Goal: Task Accomplishment & Management: Complete application form

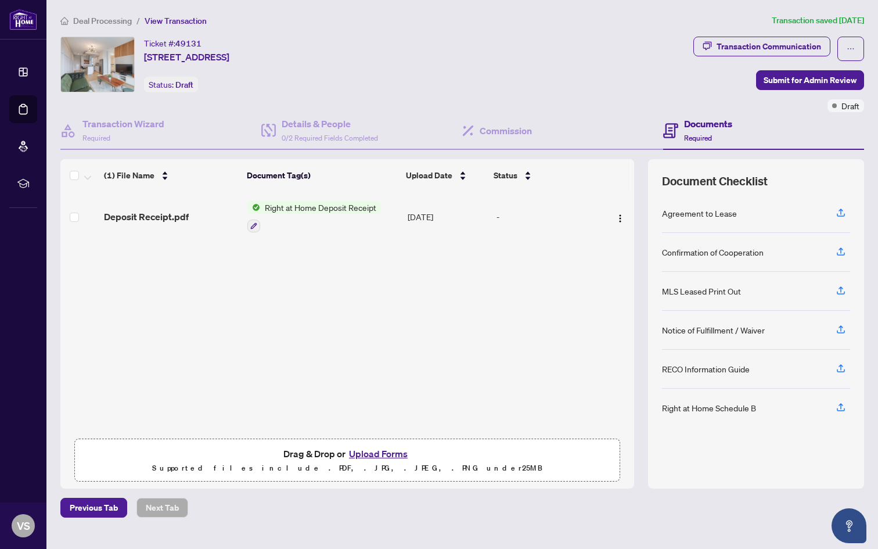
click at [326, 207] on span "Right at Home Deposit Receipt" at bounding box center [320, 207] width 121 height 13
click at [219, 340] on div "Deposit Receipt.pdf Right at Home Deposit Receipt [DATE] -" at bounding box center [347, 312] width 574 height 241
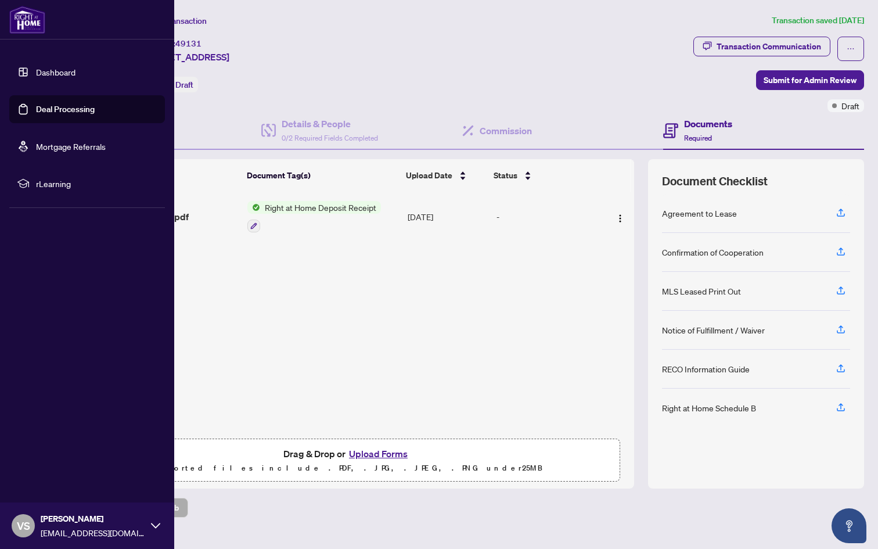
click at [64, 77] on link "Dashboard" at bounding box center [56, 72] width 40 height 10
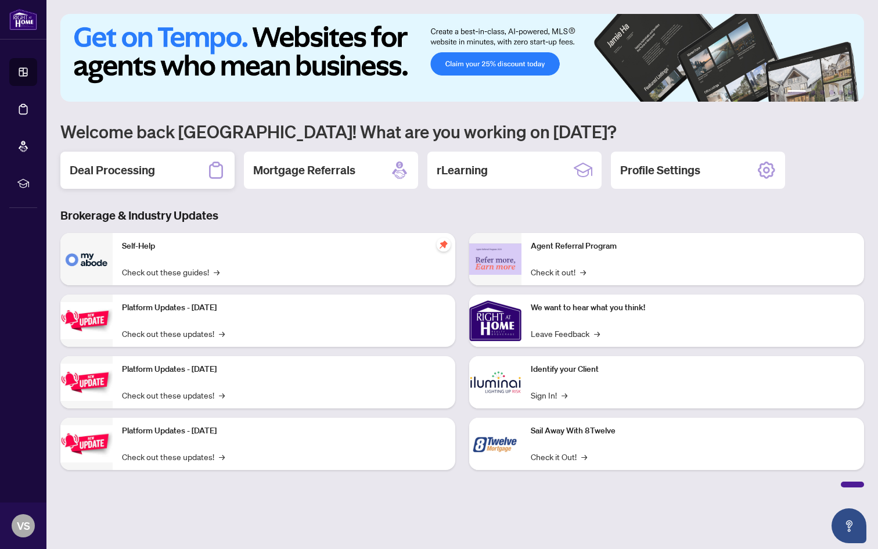
click at [180, 175] on div "Deal Processing" at bounding box center [147, 170] width 174 height 37
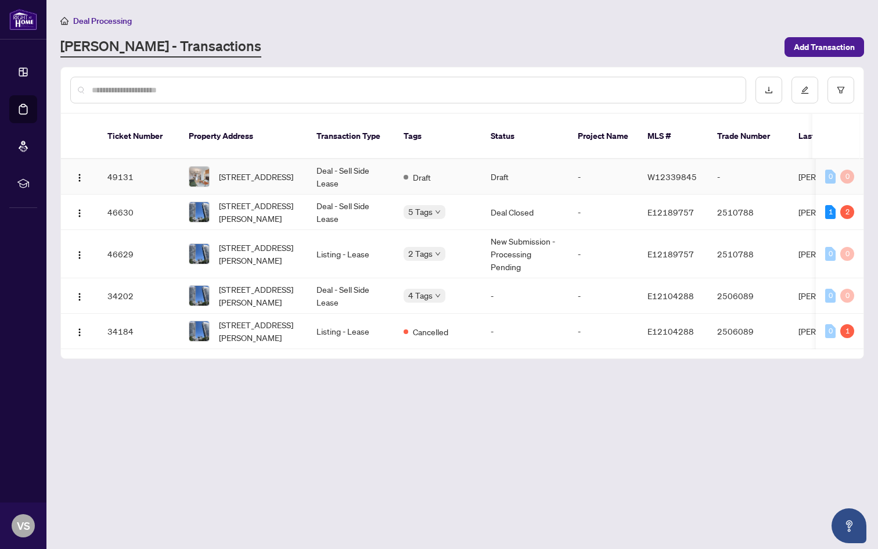
click at [120, 160] on td "49131" at bounding box center [138, 176] width 81 height 35
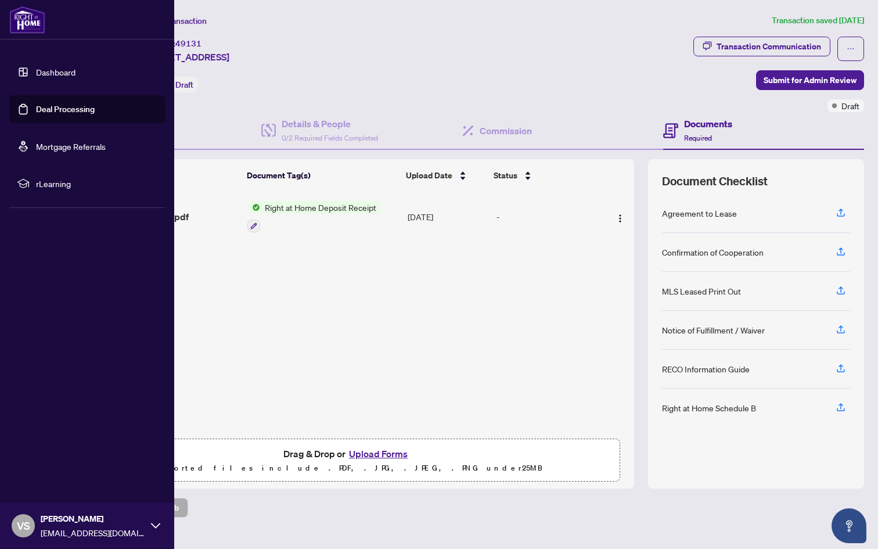
click at [36, 77] on link "Dashboard" at bounding box center [56, 72] width 40 height 10
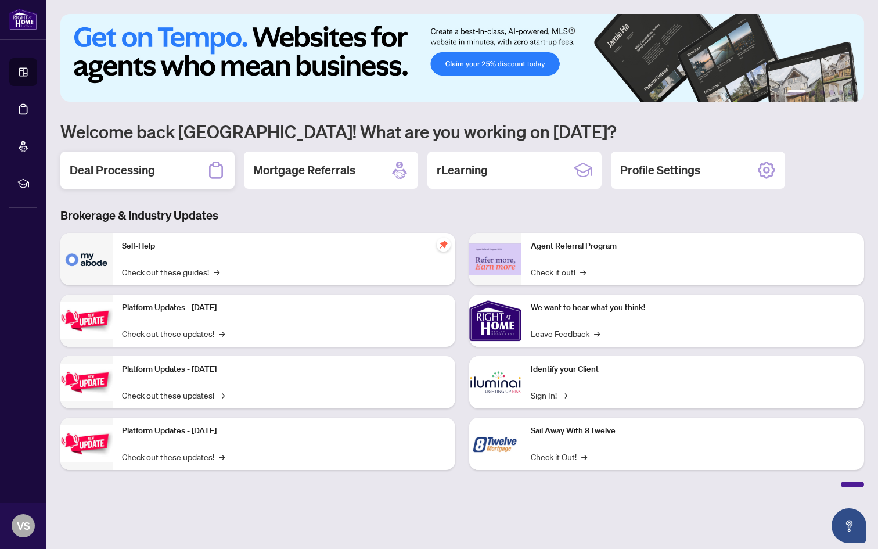
click at [180, 174] on div "Deal Processing" at bounding box center [147, 170] width 174 height 37
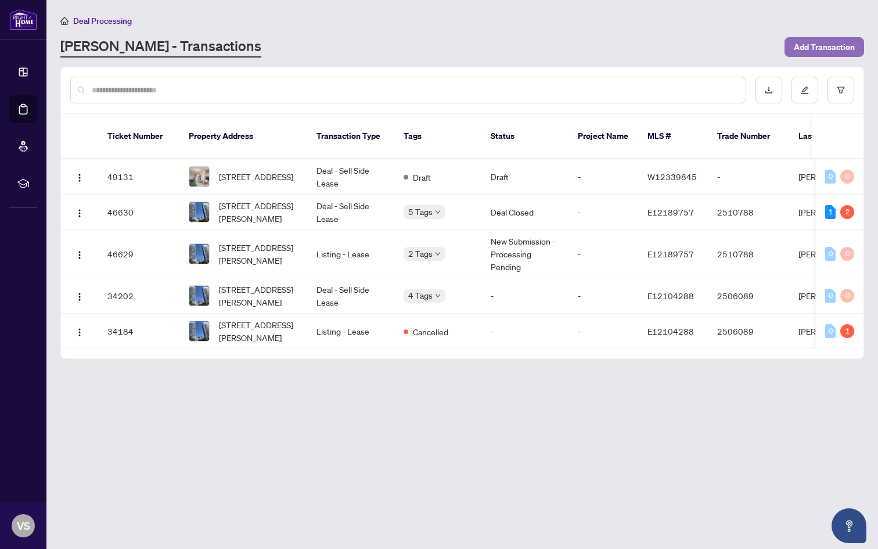
click at [830, 46] on span "Add Transaction" at bounding box center [824, 47] width 61 height 19
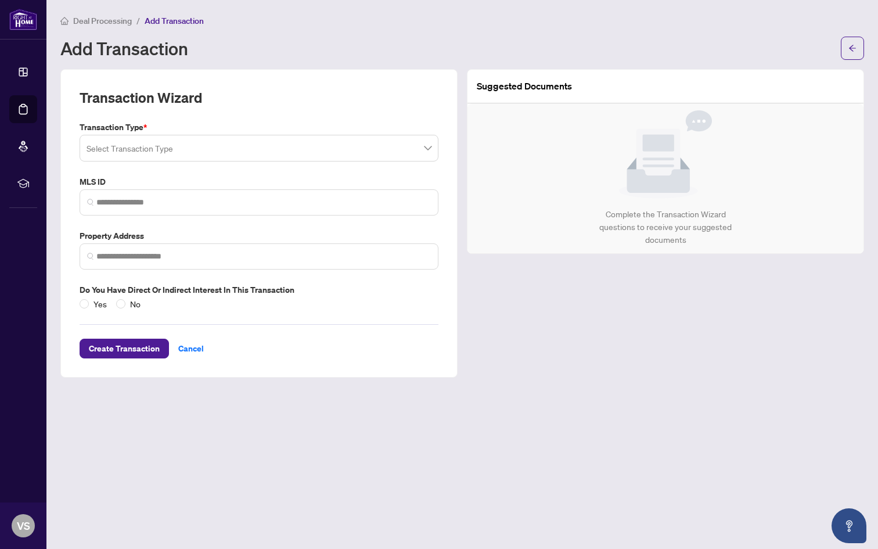
click at [427, 153] on span at bounding box center [259, 148] width 345 height 22
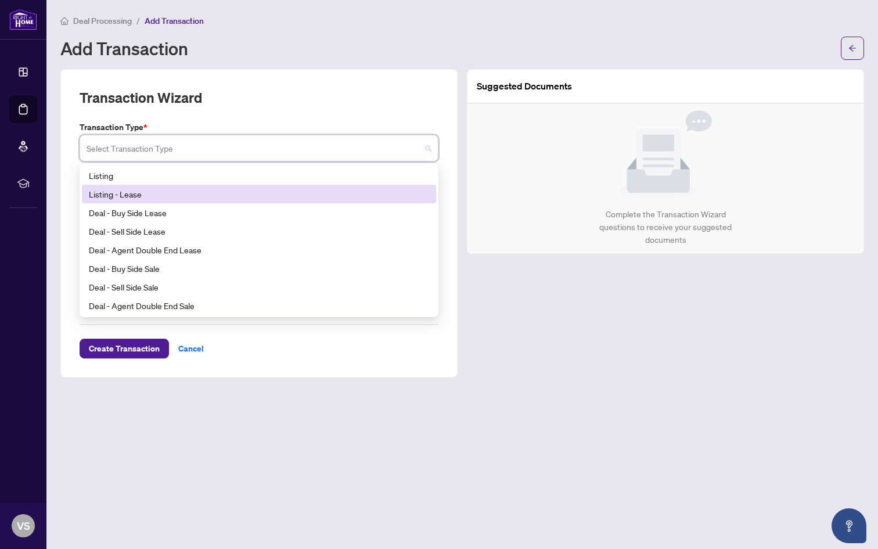
click at [388, 197] on div "Listing - Lease" at bounding box center [259, 194] width 340 height 13
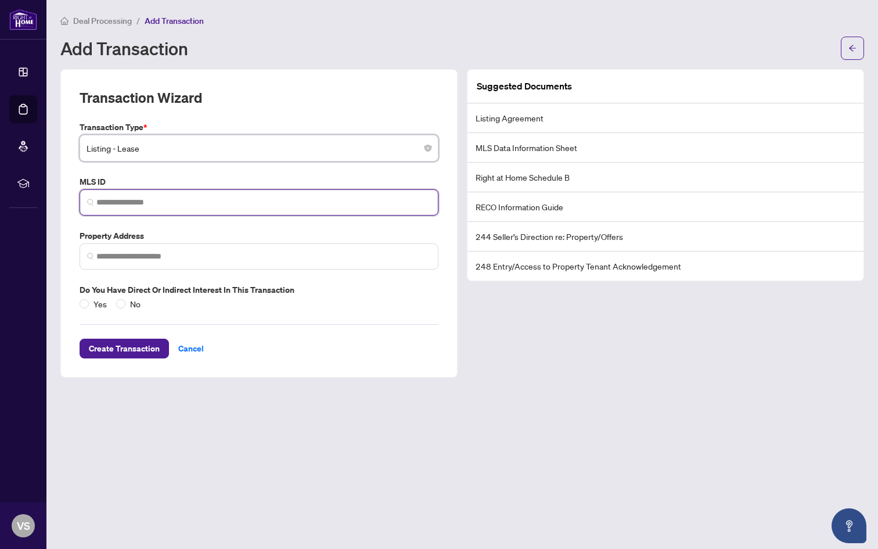
click at [334, 204] on input "search" at bounding box center [263, 202] width 335 height 12
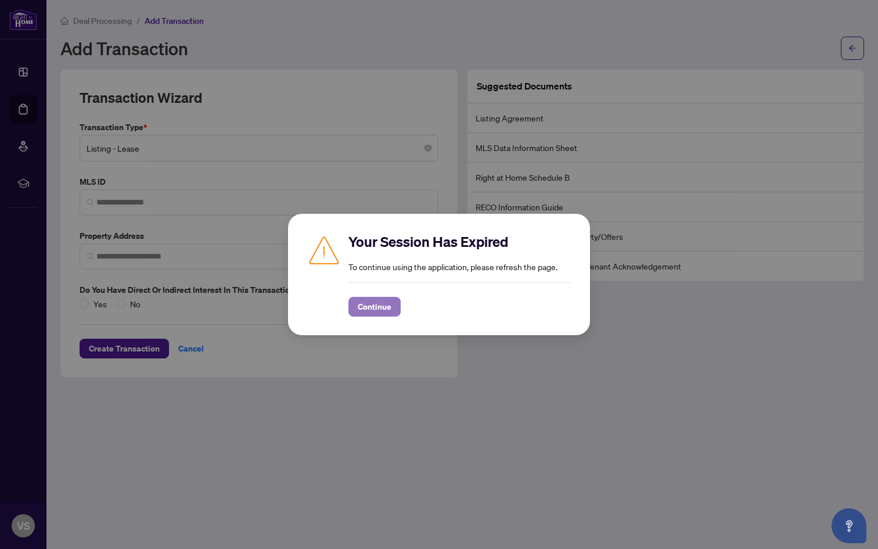
click at [365, 309] on span "Continue" at bounding box center [375, 306] width 34 height 19
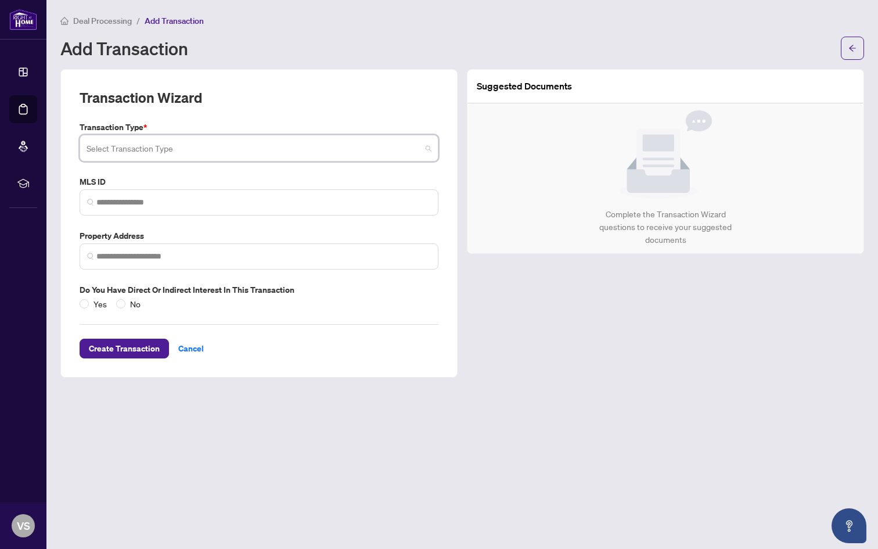
click at [239, 149] on input "search" at bounding box center [254, 150] width 335 height 26
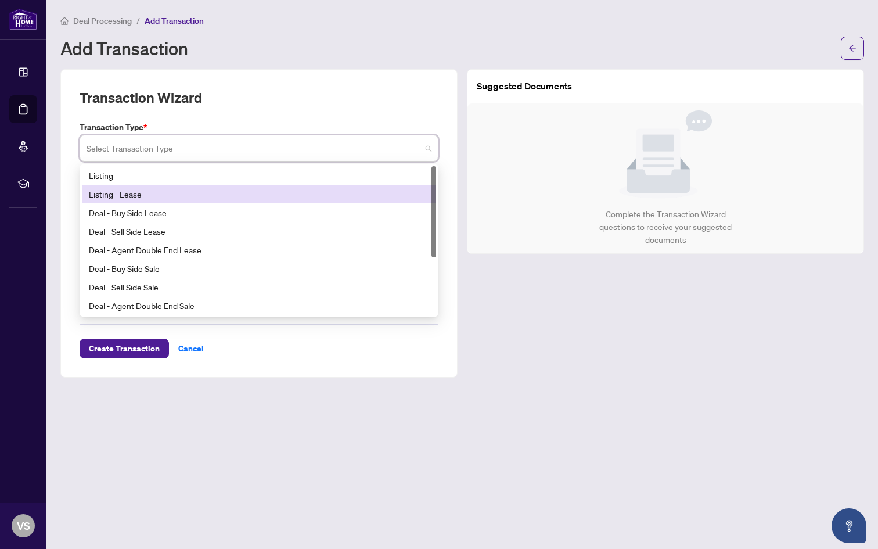
click at [217, 196] on div "Listing - Lease" at bounding box center [259, 194] width 340 height 13
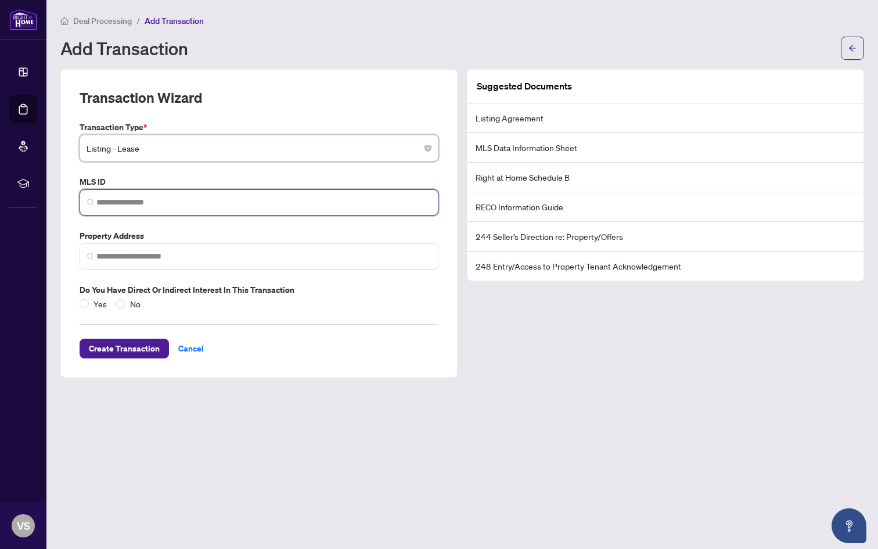
click at [217, 196] on input "search" at bounding box center [263, 202] width 335 height 12
paste input "*********"
type input "*********"
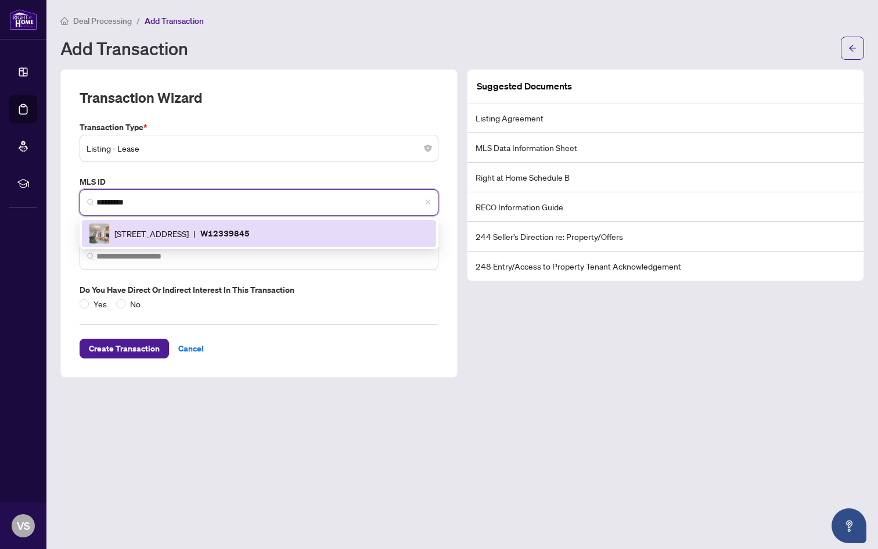
click at [203, 239] on div "165 Legion Rd, Toronto, Ontario M8Y 0B3, Canada | W12339845" at bounding box center [259, 233] width 340 height 21
type input "**********"
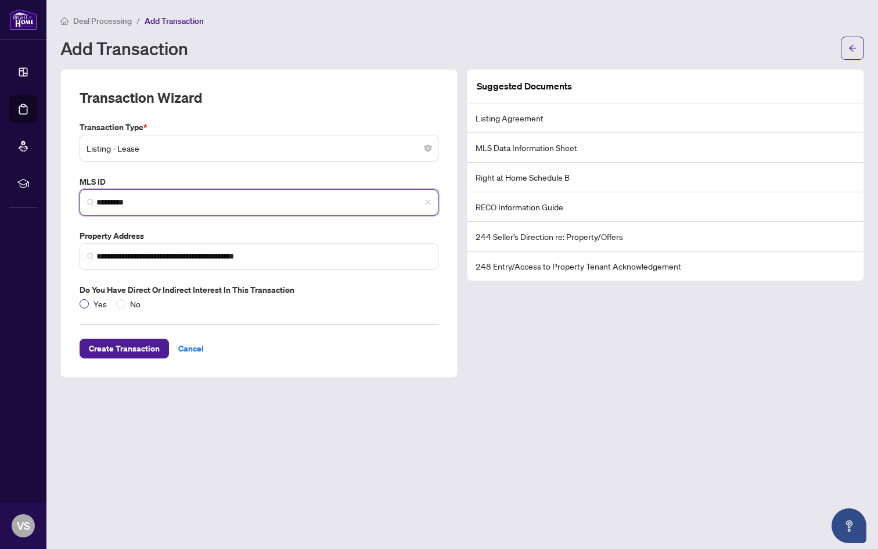
type input "*********"
click at [98, 302] on span "Yes" at bounding box center [100, 303] width 23 height 13
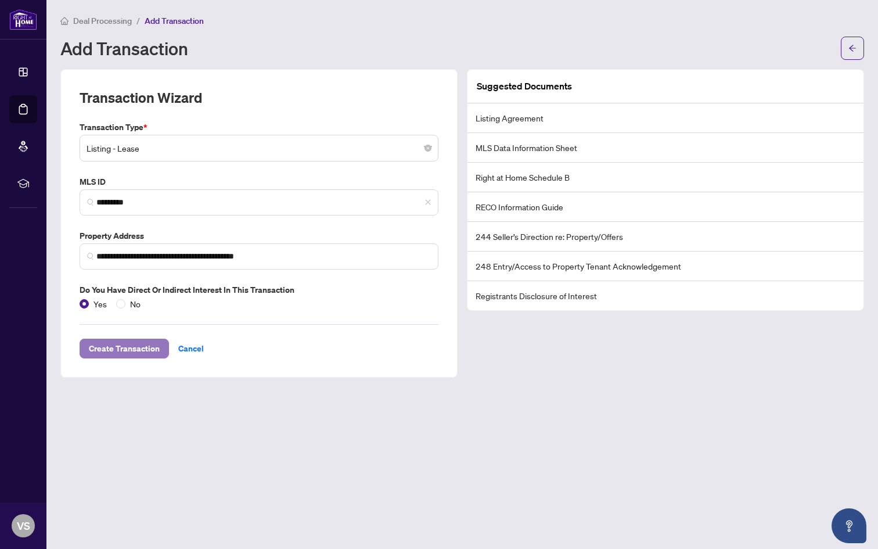
click at [133, 346] on span "Create Transaction" at bounding box center [124, 348] width 71 height 19
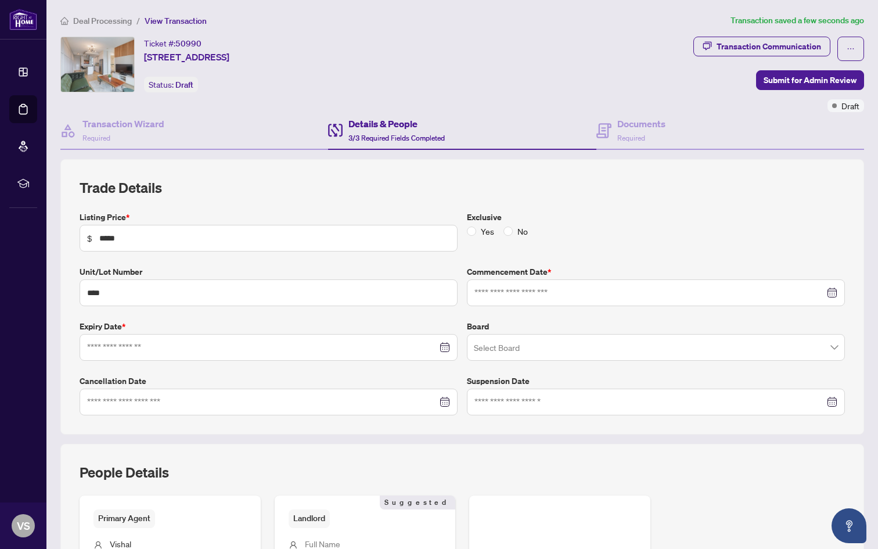
type input "**********"
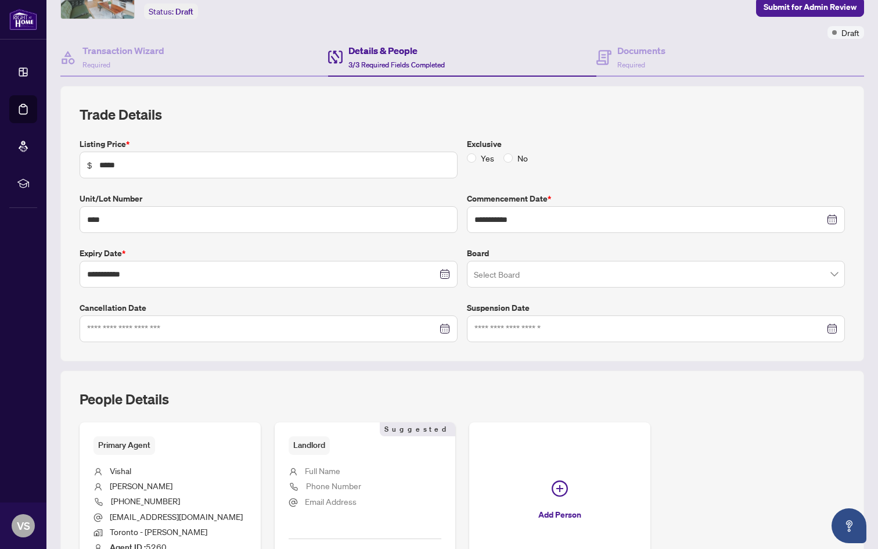
scroll to position [91, 0]
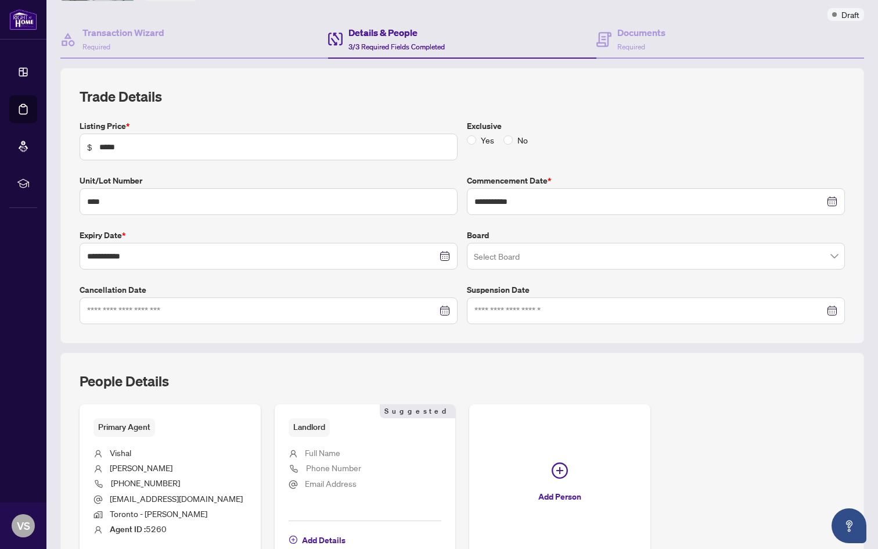
click at [532, 261] on input "search" at bounding box center [651, 258] width 354 height 26
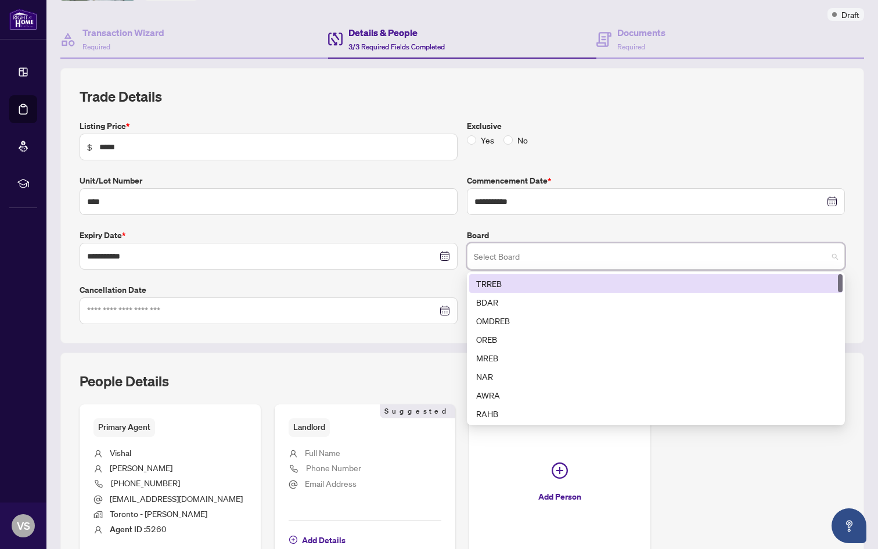
click at [521, 281] on div "TRREB" at bounding box center [656, 283] width 360 height 13
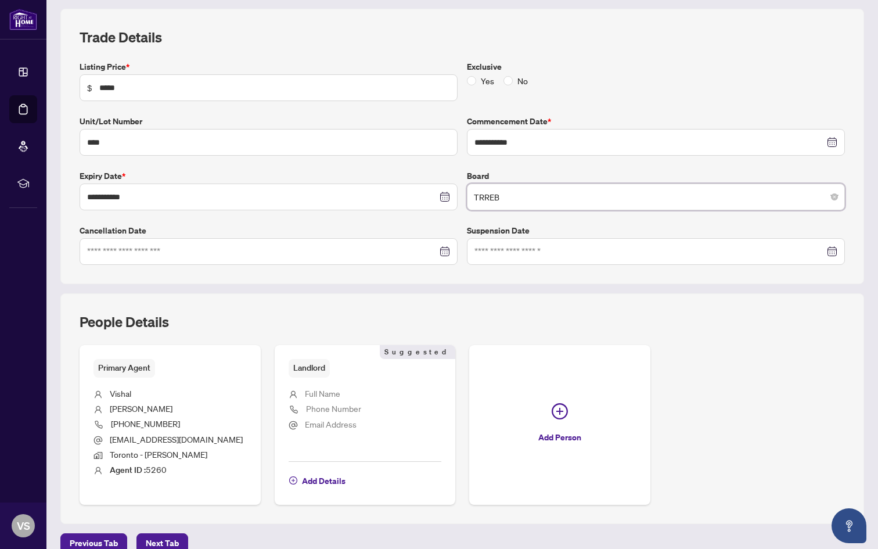
scroll to position [167, 0]
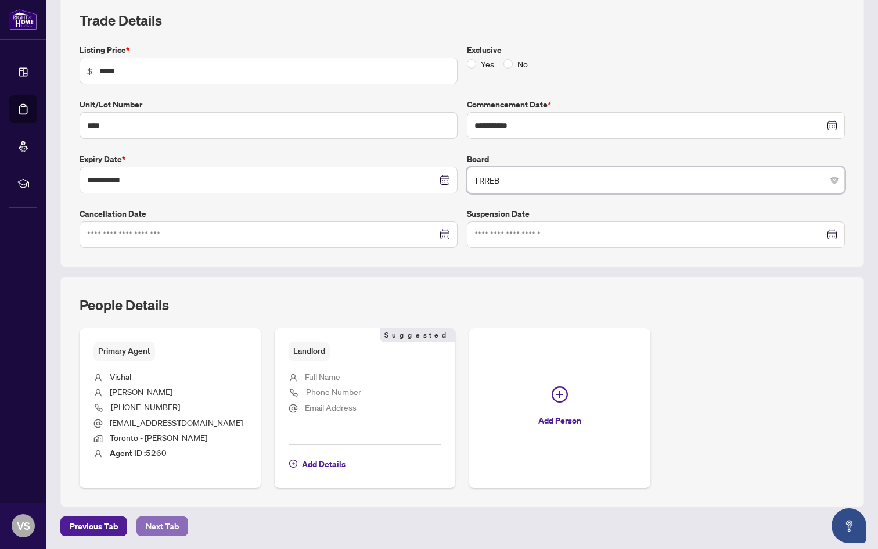
click at [170, 522] on span "Next Tab" at bounding box center [162, 526] width 33 height 19
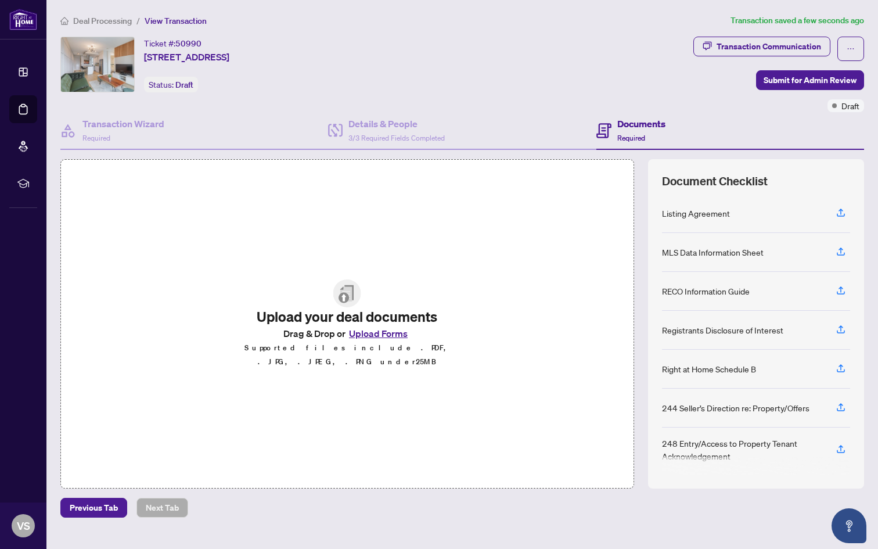
scroll to position [2, 0]
click at [178, 22] on span "View Transaction" at bounding box center [176, 21] width 62 height 10
click at [175, 18] on span "View Transaction" at bounding box center [176, 21] width 62 height 10
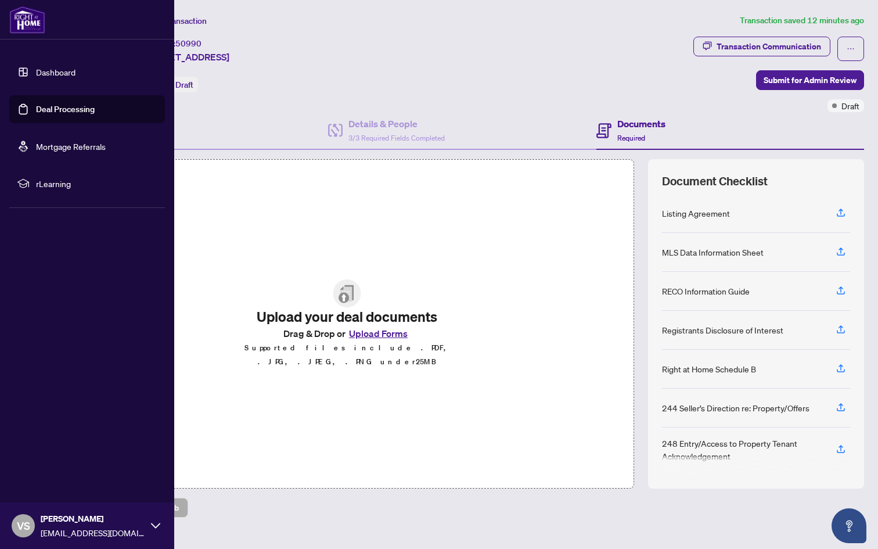
click at [42, 67] on link "Dashboard" at bounding box center [56, 72] width 40 height 10
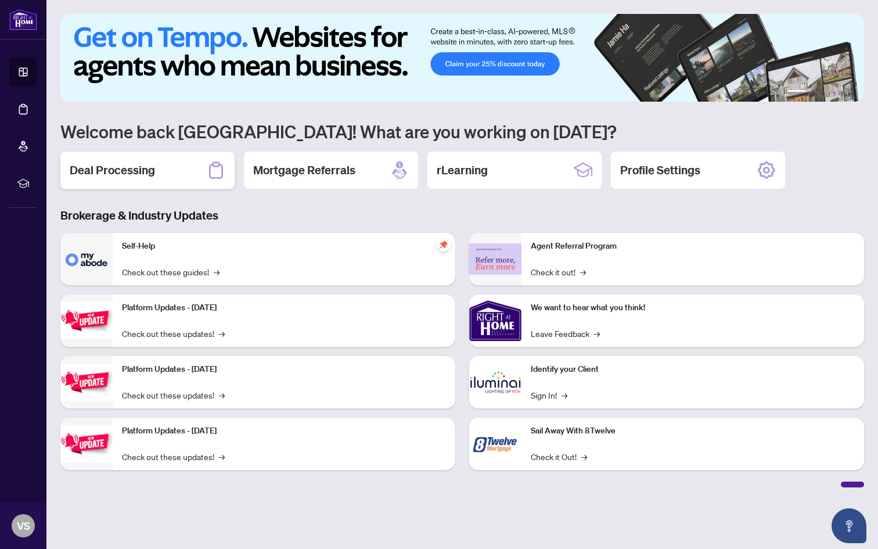
click at [193, 163] on div "Deal Processing" at bounding box center [147, 170] width 174 height 37
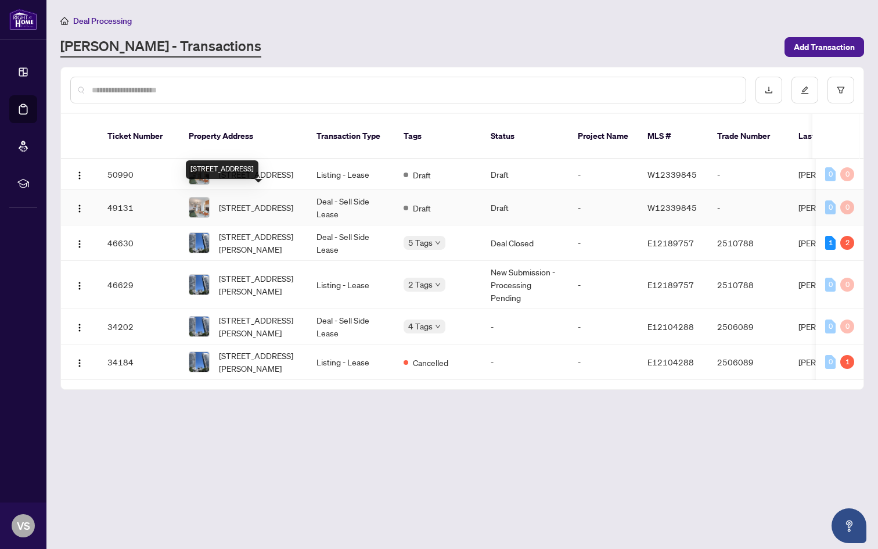
click at [263, 201] on span "[STREET_ADDRESS]" at bounding box center [256, 207] width 74 height 13
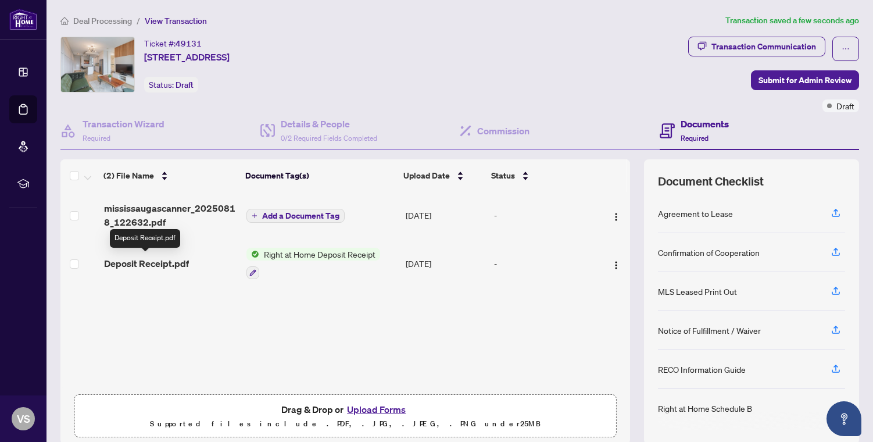
click at [173, 260] on span "Deposit Receipt.pdf" at bounding box center [146, 263] width 85 height 14
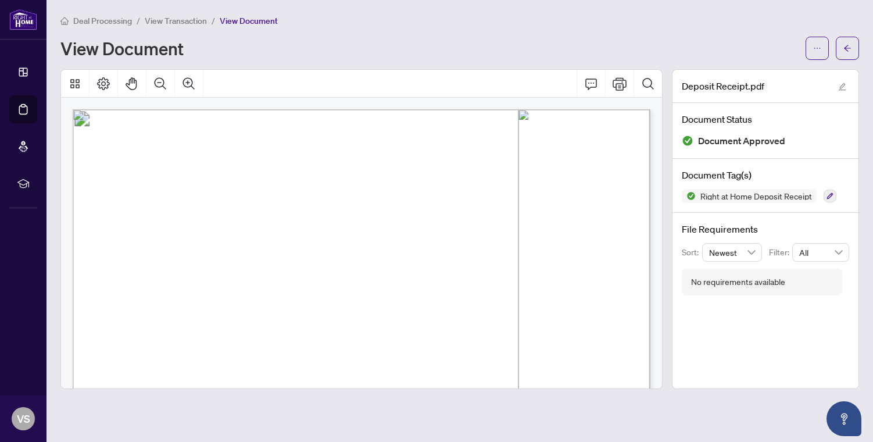
click at [186, 18] on span "View Transaction" at bounding box center [176, 21] width 62 height 10
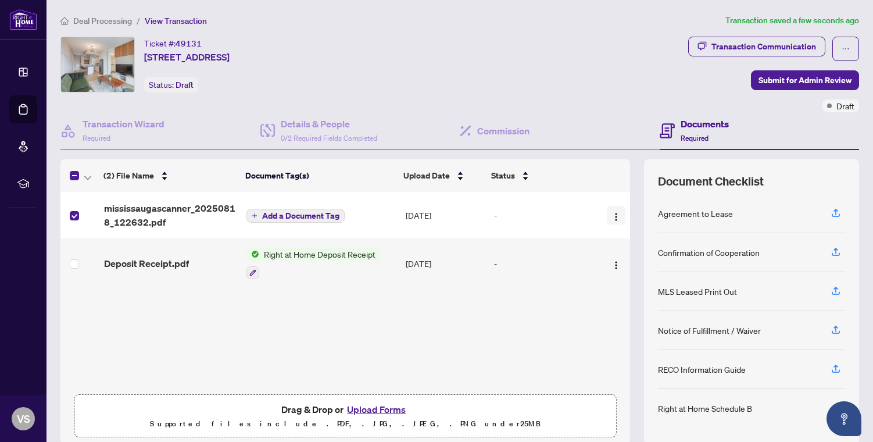
click at [612, 221] on button "button" at bounding box center [616, 215] width 19 height 19
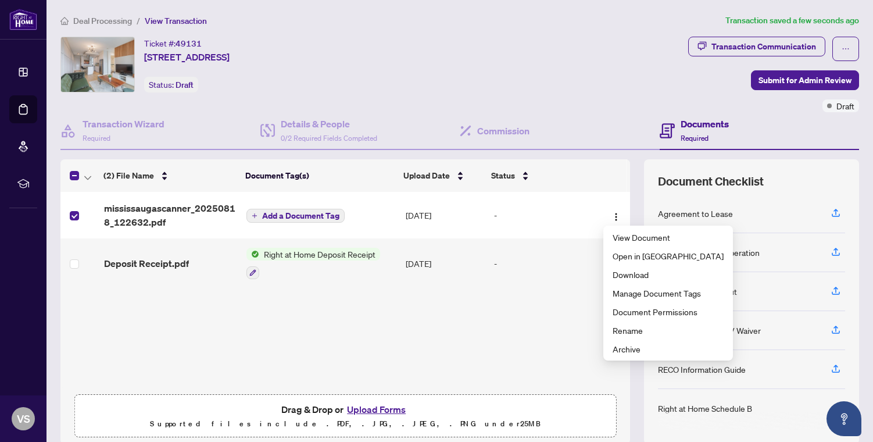
click at [533, 313] on div "mississaugascanner_20250818_122632.pdf Add a Document Tag Aug/31/2025 - Deposit…" at bounding box center [344, 290] width 569 height 196
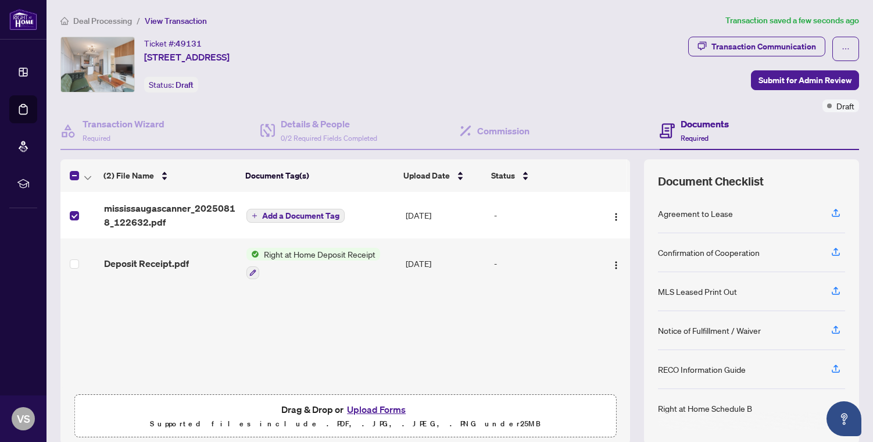
click at [604, 216] on div at bounding box center [615, 215] width 22 height 19
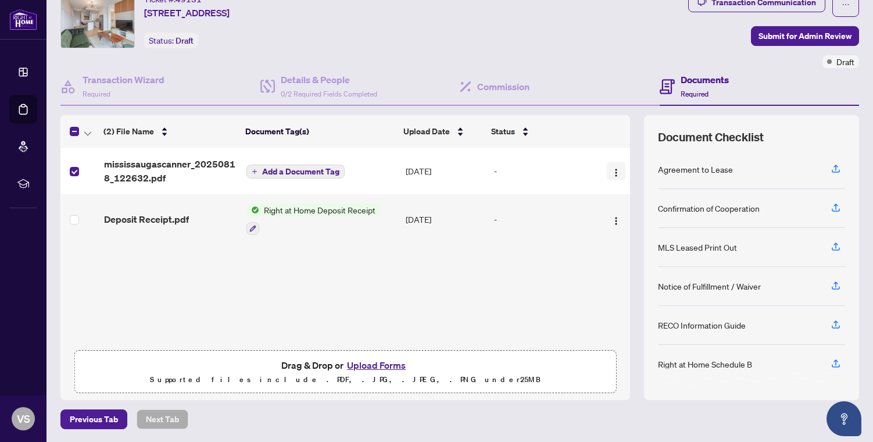
click at [608, 162] on button "button" at bounding box center [616, 171] width 19 height 19
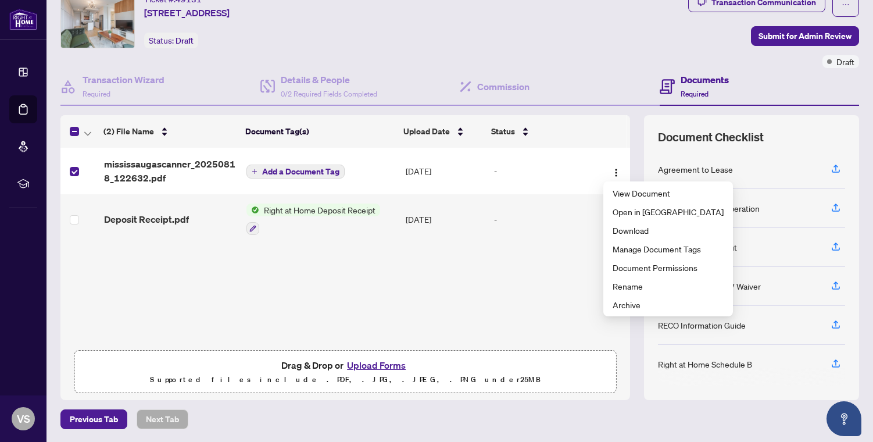
click at [557, 226] on td "-" at bounding box center [544, 219] width 110 height 50
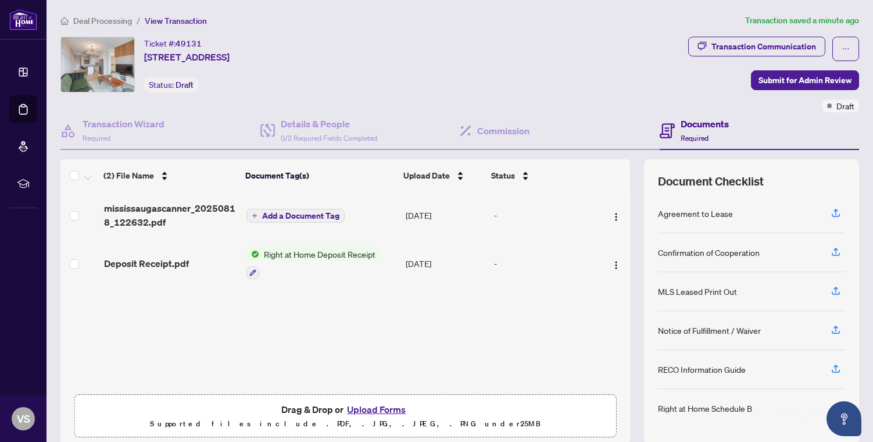
click at [428, 214] on td "Aug/31/2025" at bounding box center [445, 215] width 88 height 46
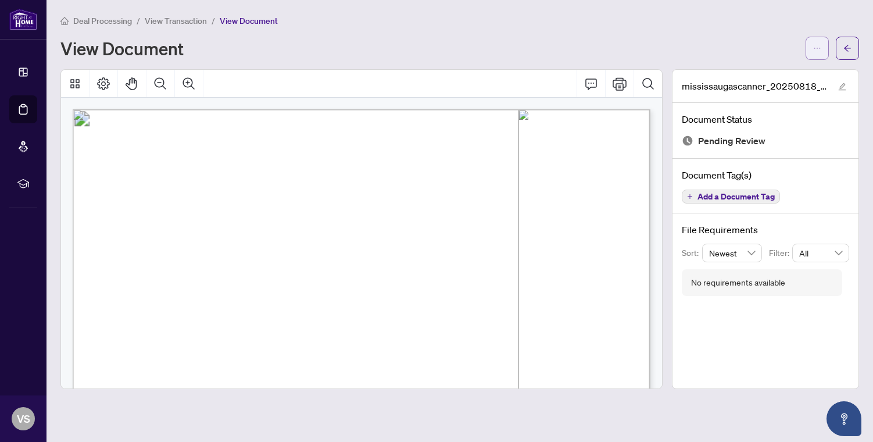
click at [817, 48] on icon "ellipsis" at bounding box center [817, 48] width 8 height 8
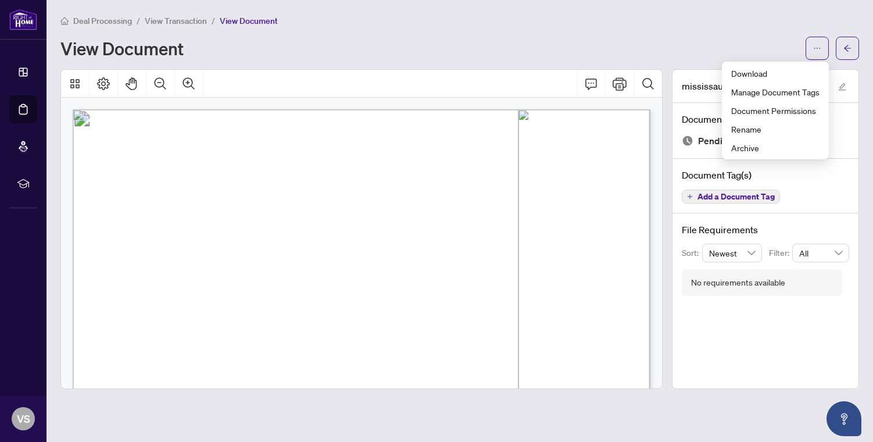
click at [655, 33] on div "Deal Processing / View Transaction / View Document View Document" at bounding box center [459, 37] width 798 height 46
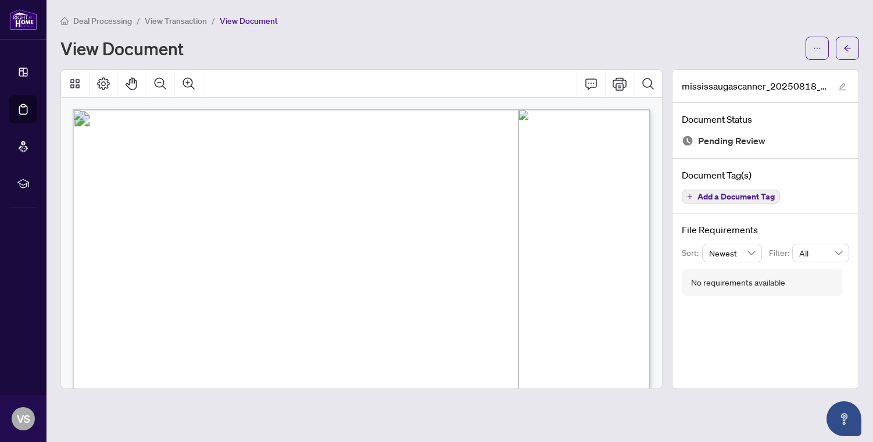
click at [189, 26] on li "View Transaction" at bounding box center [176, 20] width 62 height 13
click at [189, 24] on span "View Transaction" at bounding box center [176, 21] width 62 height 10
